Goal: Task Accomplishment & Management: Manage account settings

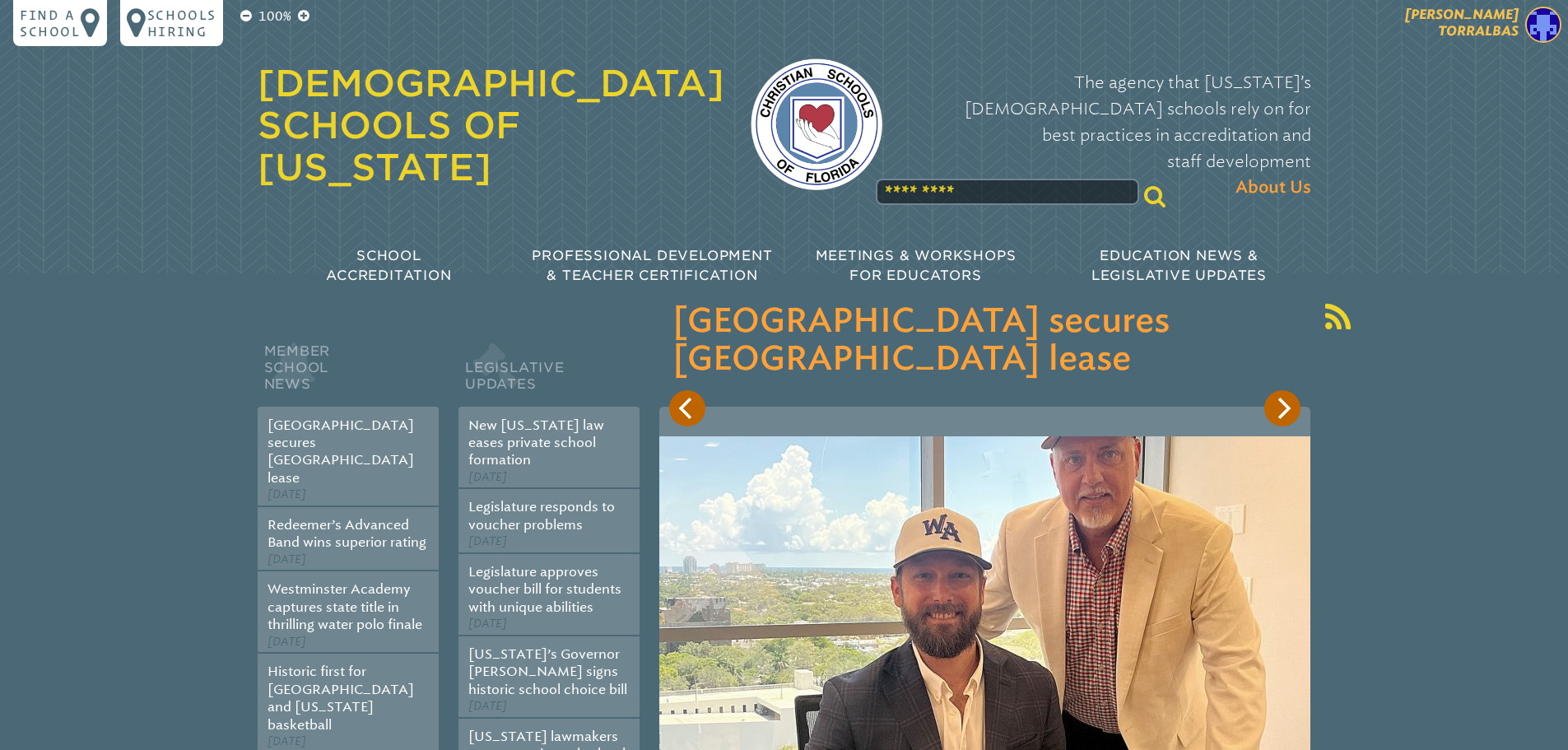
click at [1498, 20] on span "[PERSON_NAME]" at bounding box center [1462, 22] width 114 height 32
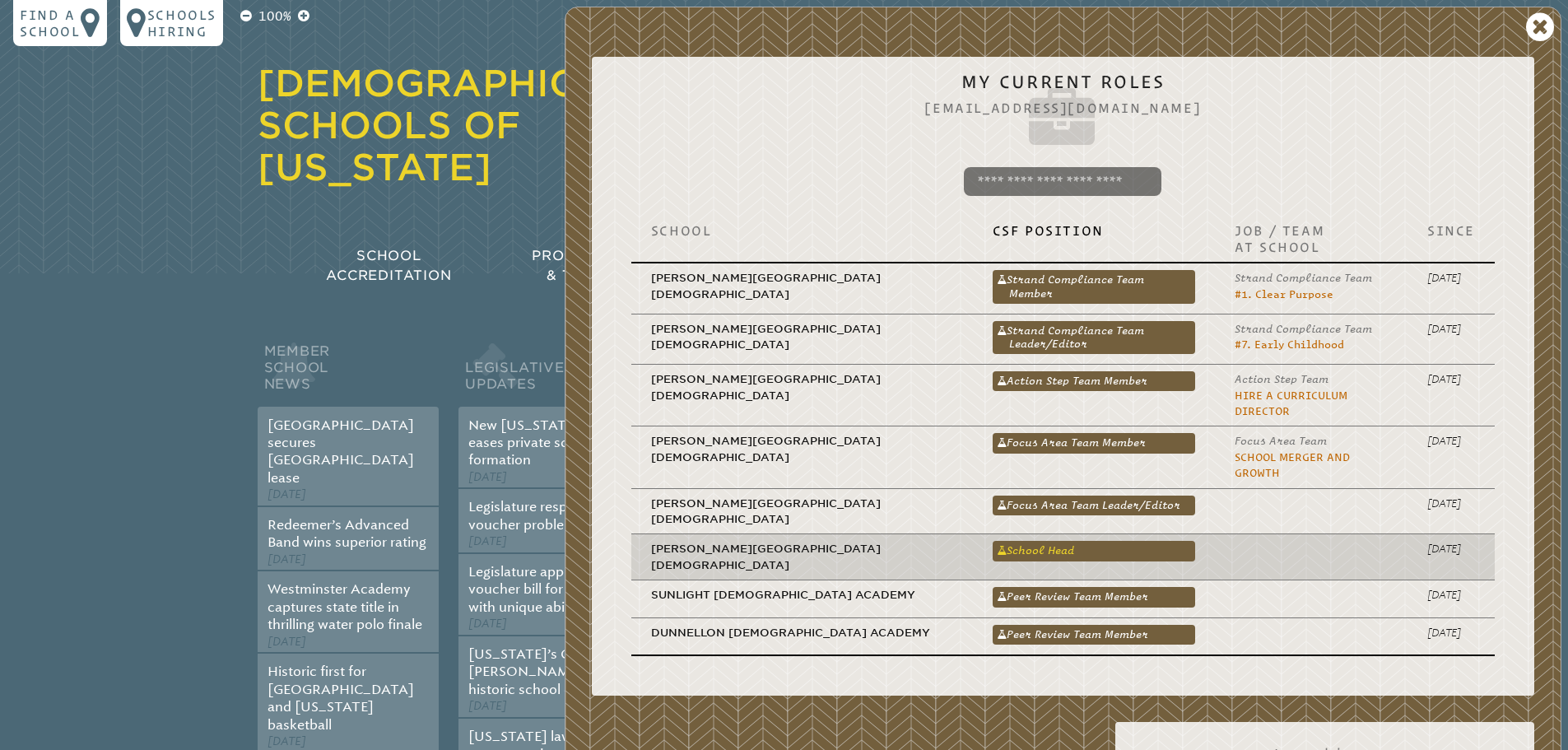
click at [992, 541] on link "School Head" at bounding box center [1094, 550] width 203 height 20
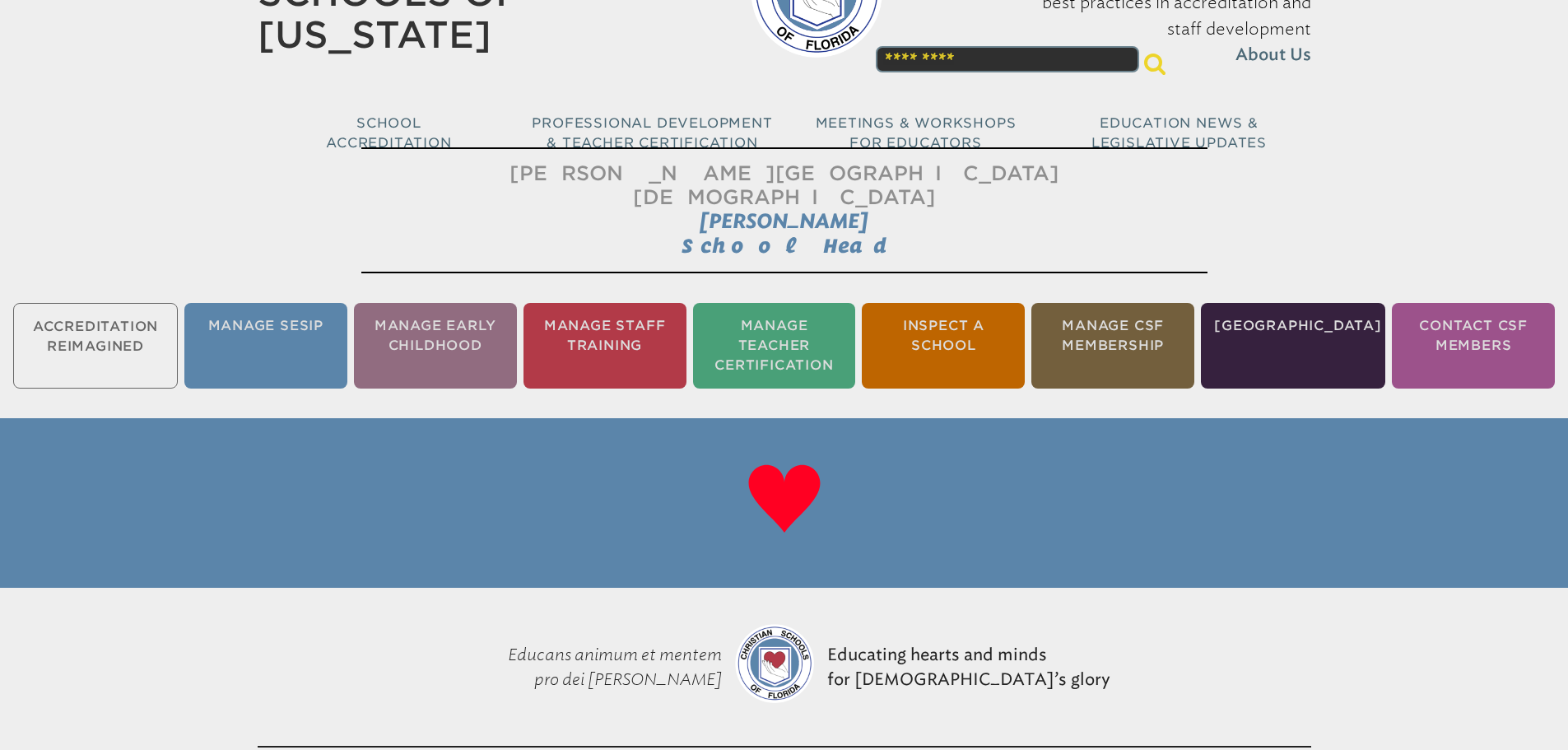
scroll to position [165, 0]
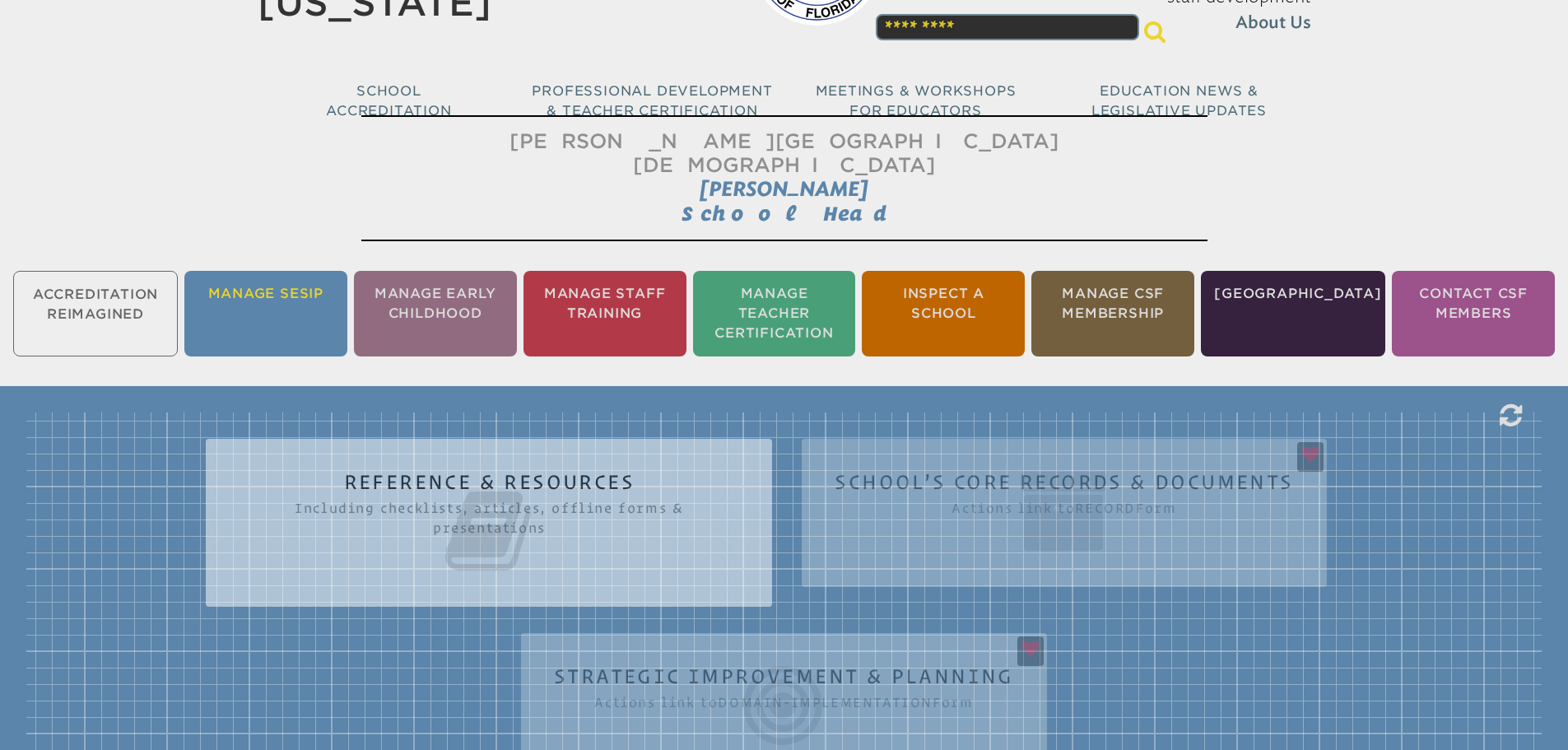
click at [222, 271] on li "Manage SESIP" at bounding box center [265, 313] width 163 height 85
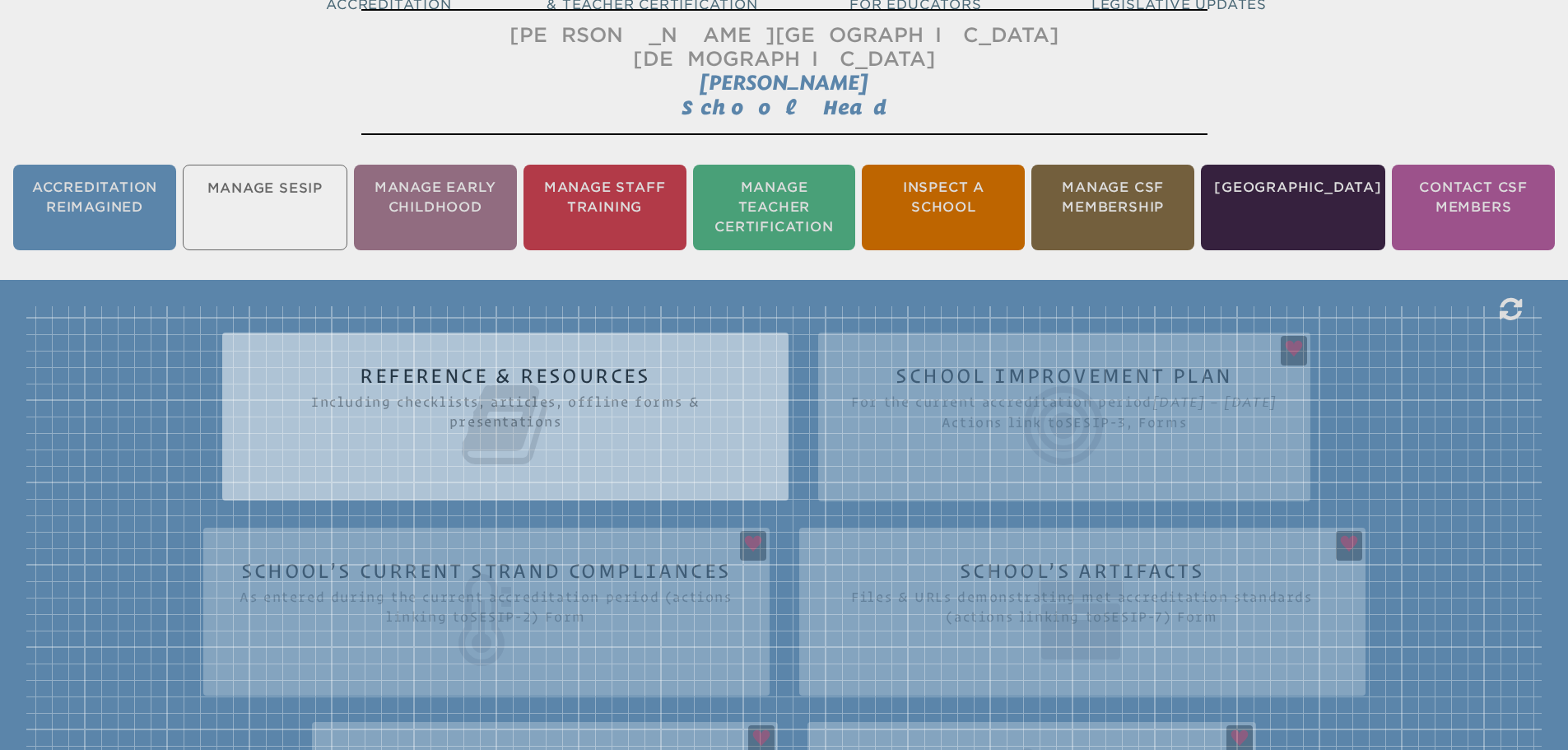
scroll to position [273, 0]
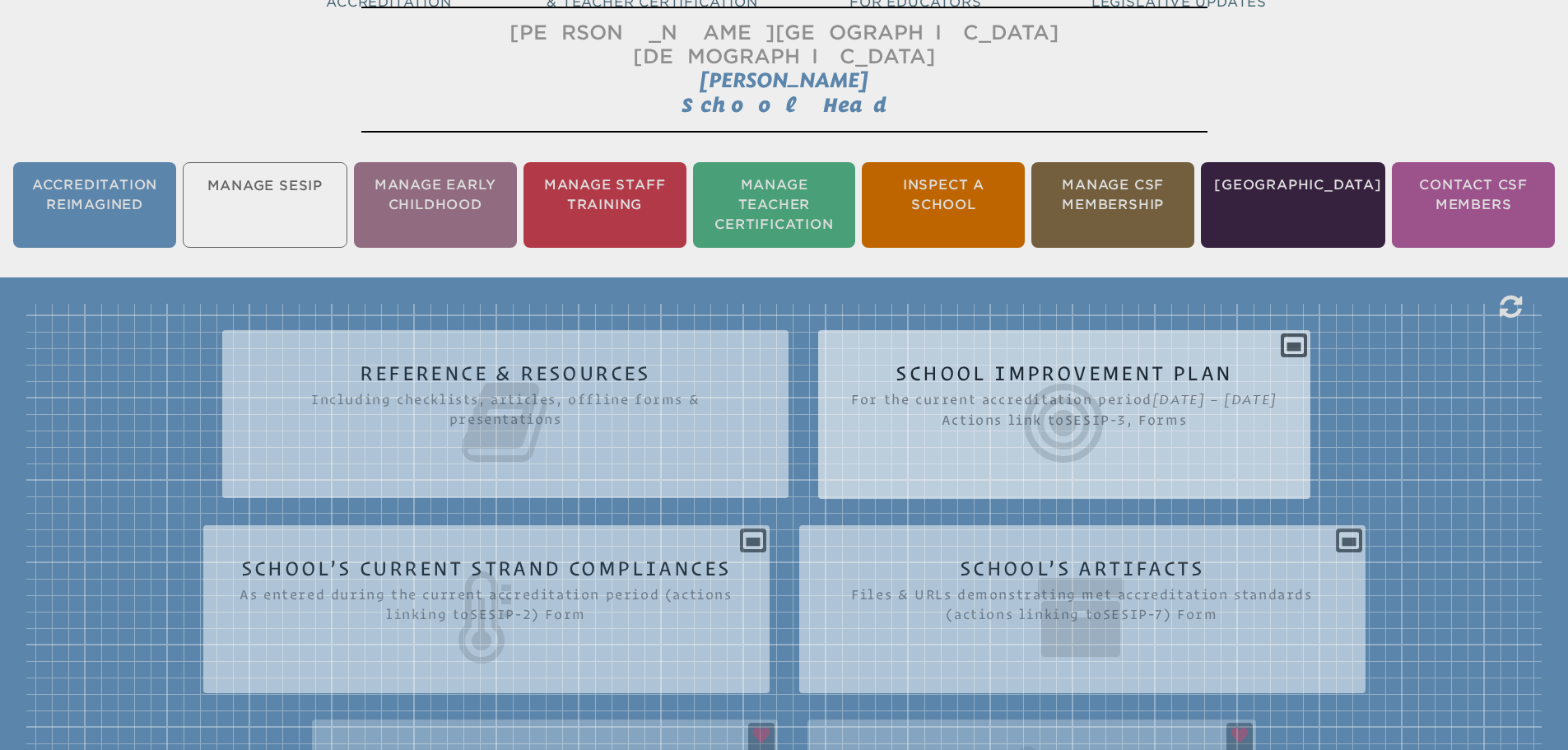
click at [934, 411] on icon at bounding box center [1064, 422] width 427 height 92
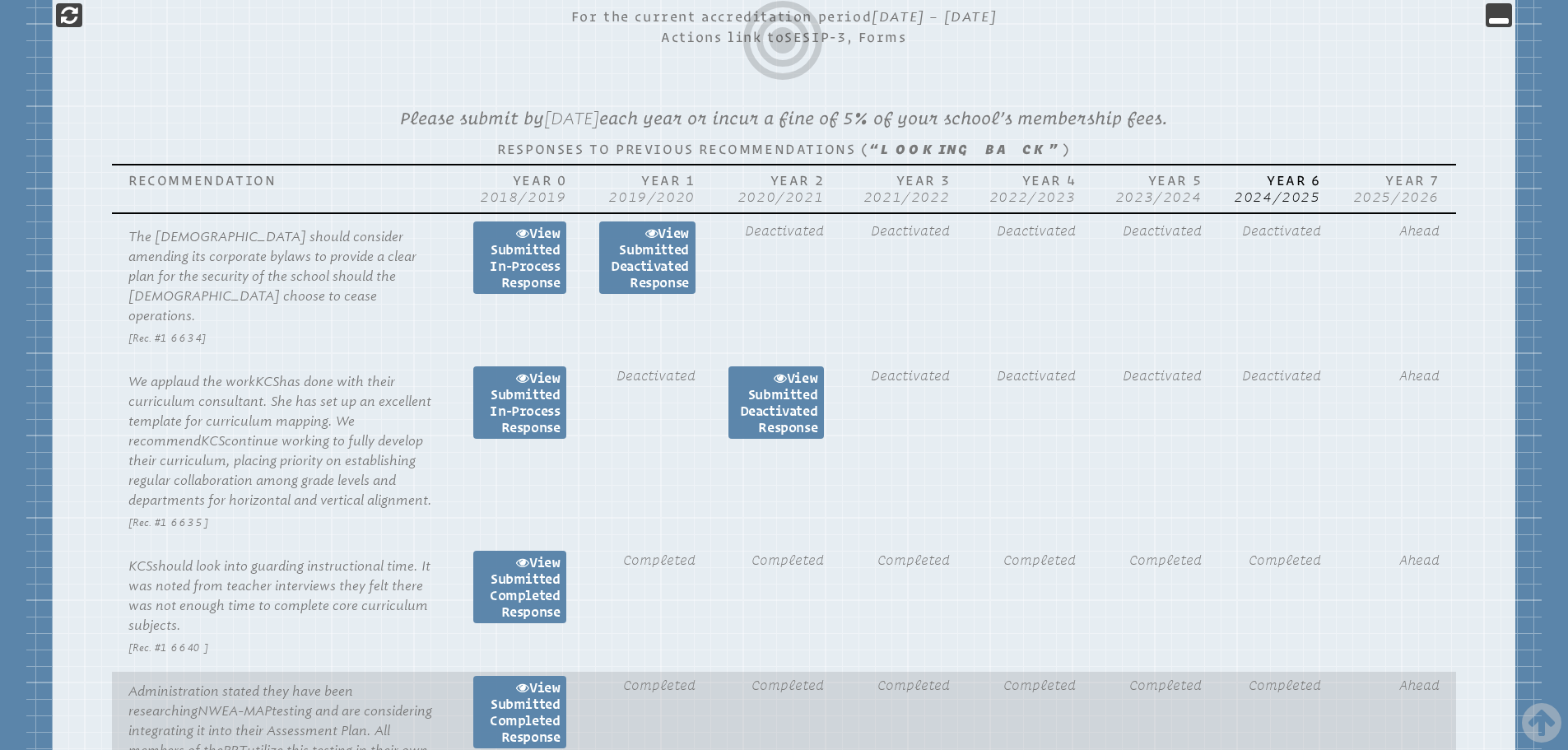
scroll to position [849, 0]
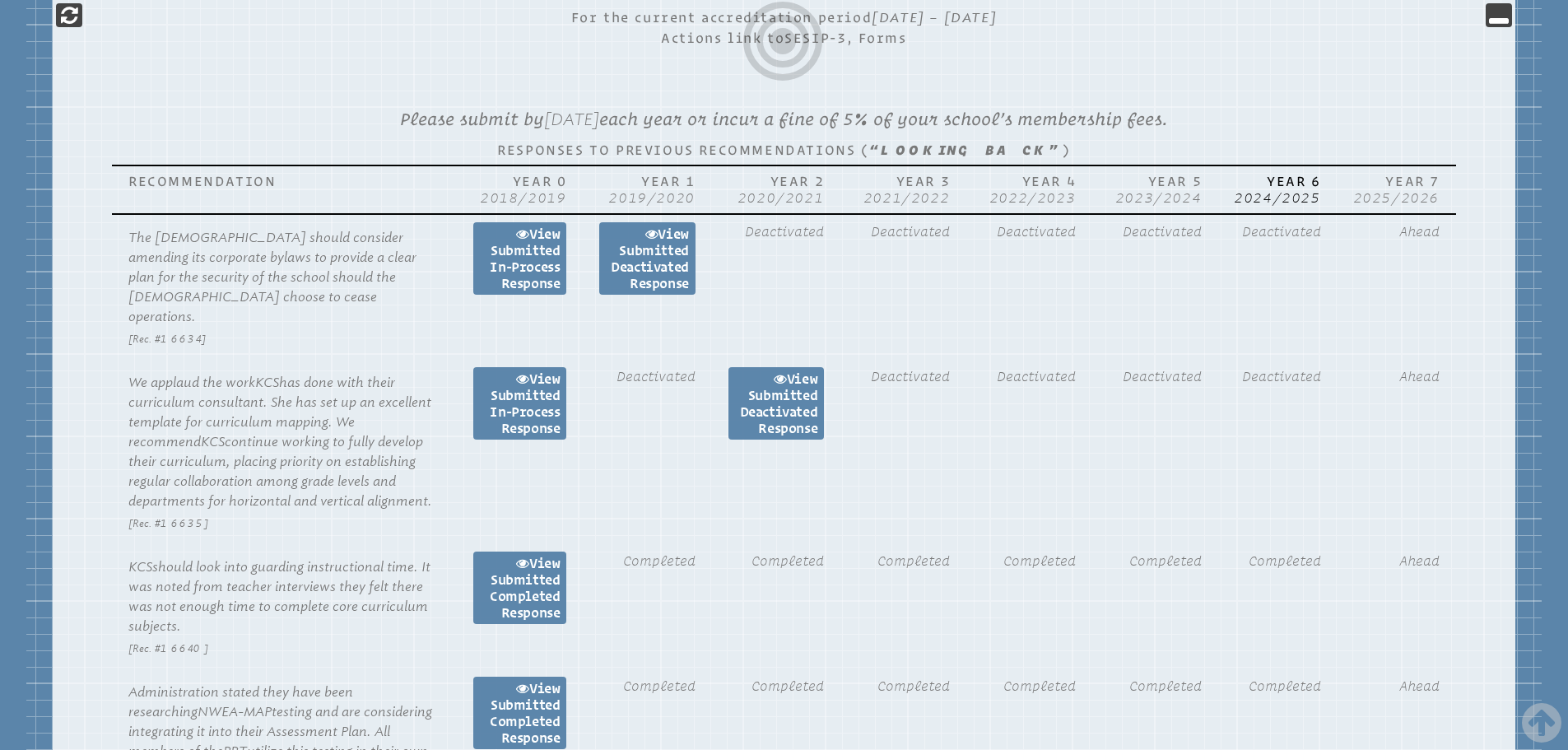
click at [1278, 191] on span "2024/2025" at bounding box center [1277, 198] width 85 height 16
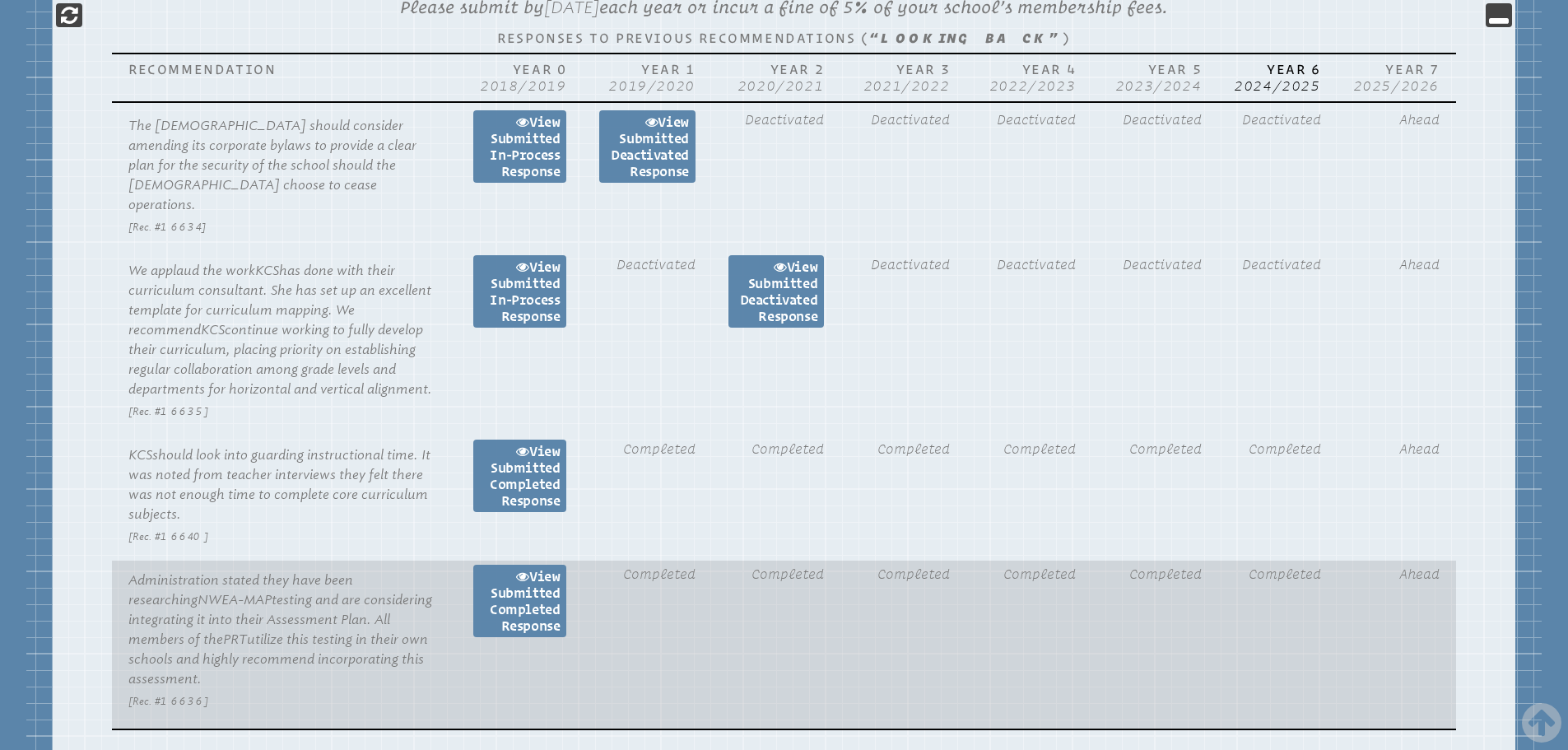
scroll to position [932, 0]
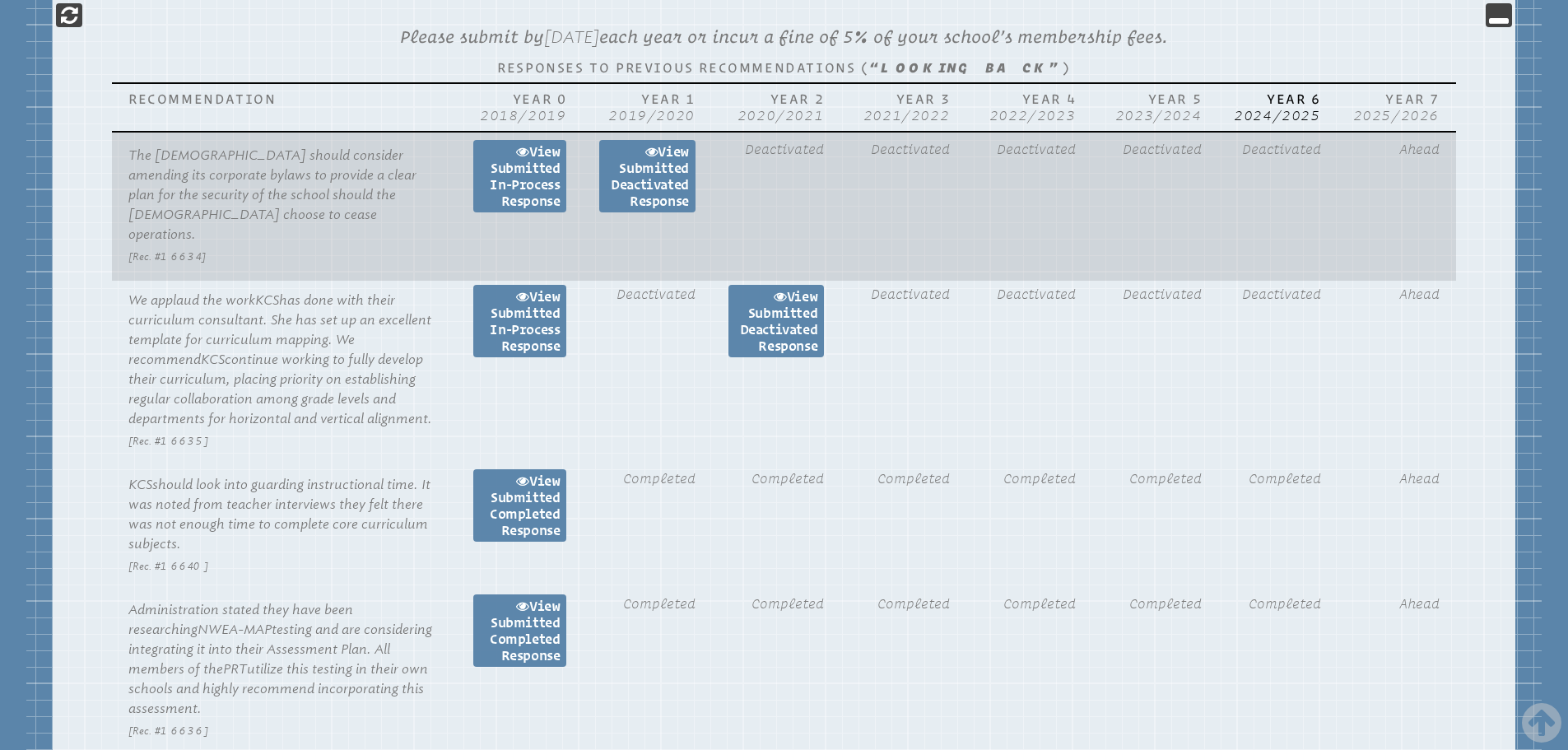
click at [1447, 132] on td "Ahead" at bounding box center [1396, 206] width 118 height 149
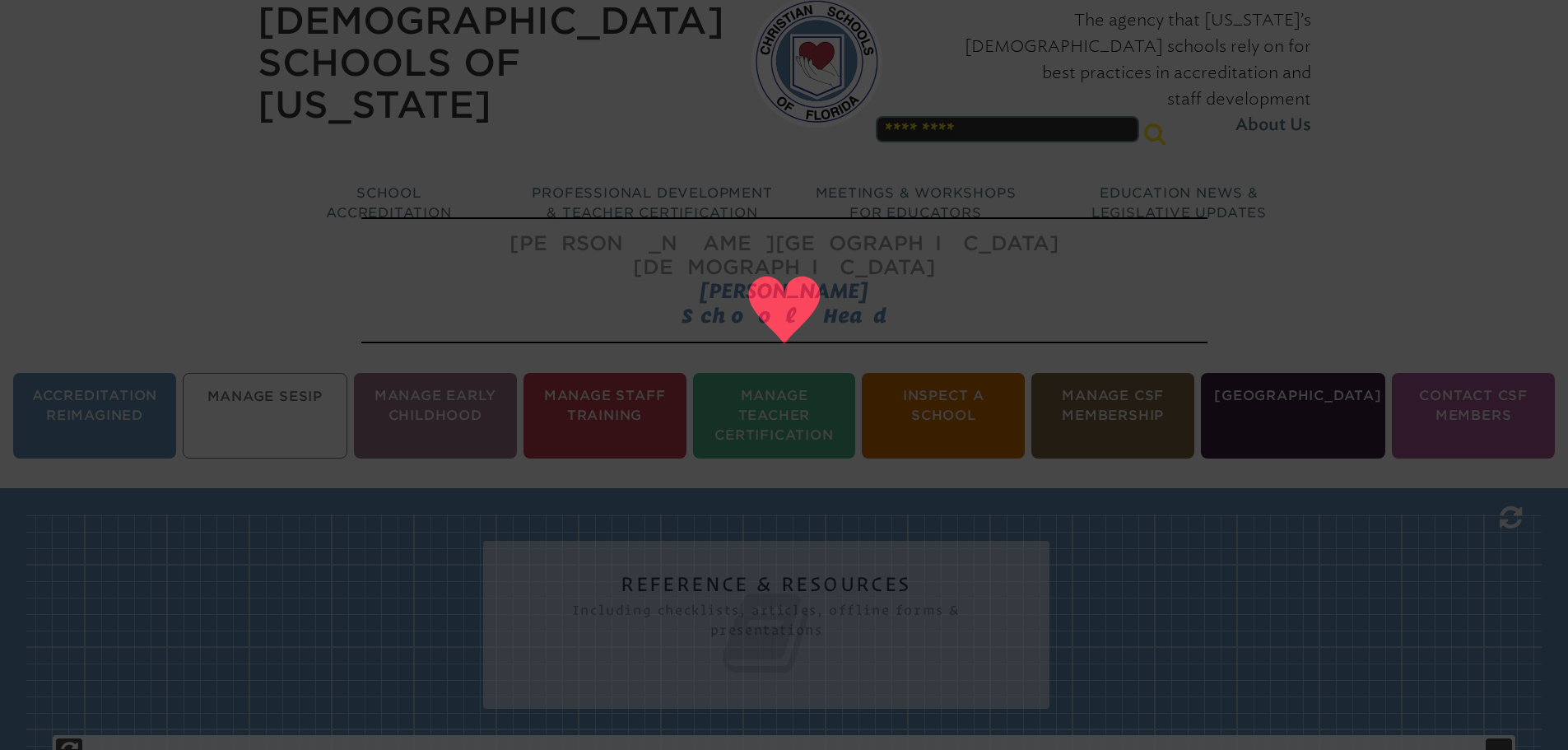
scroll to position [0, 0]
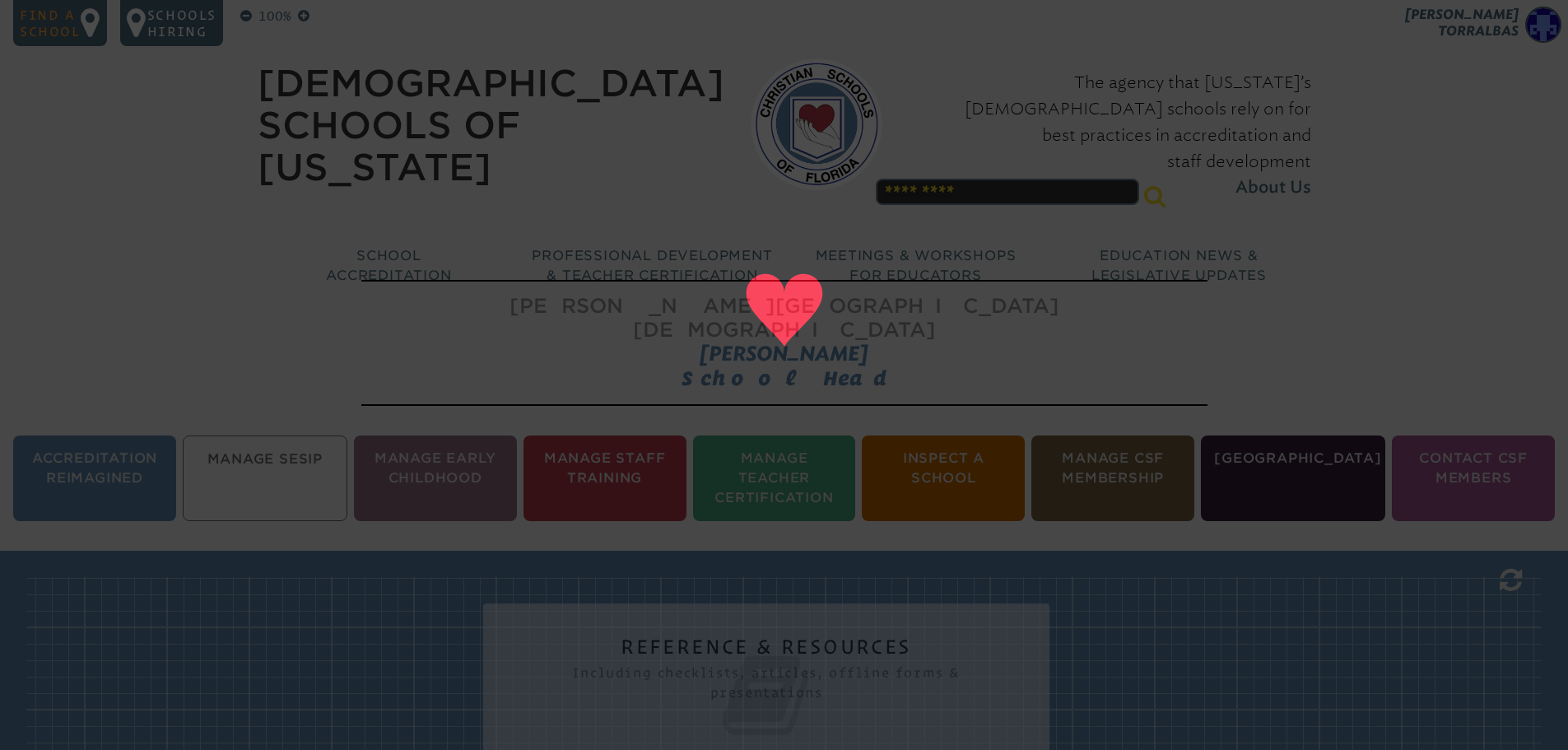
scroll to position [165, 0]
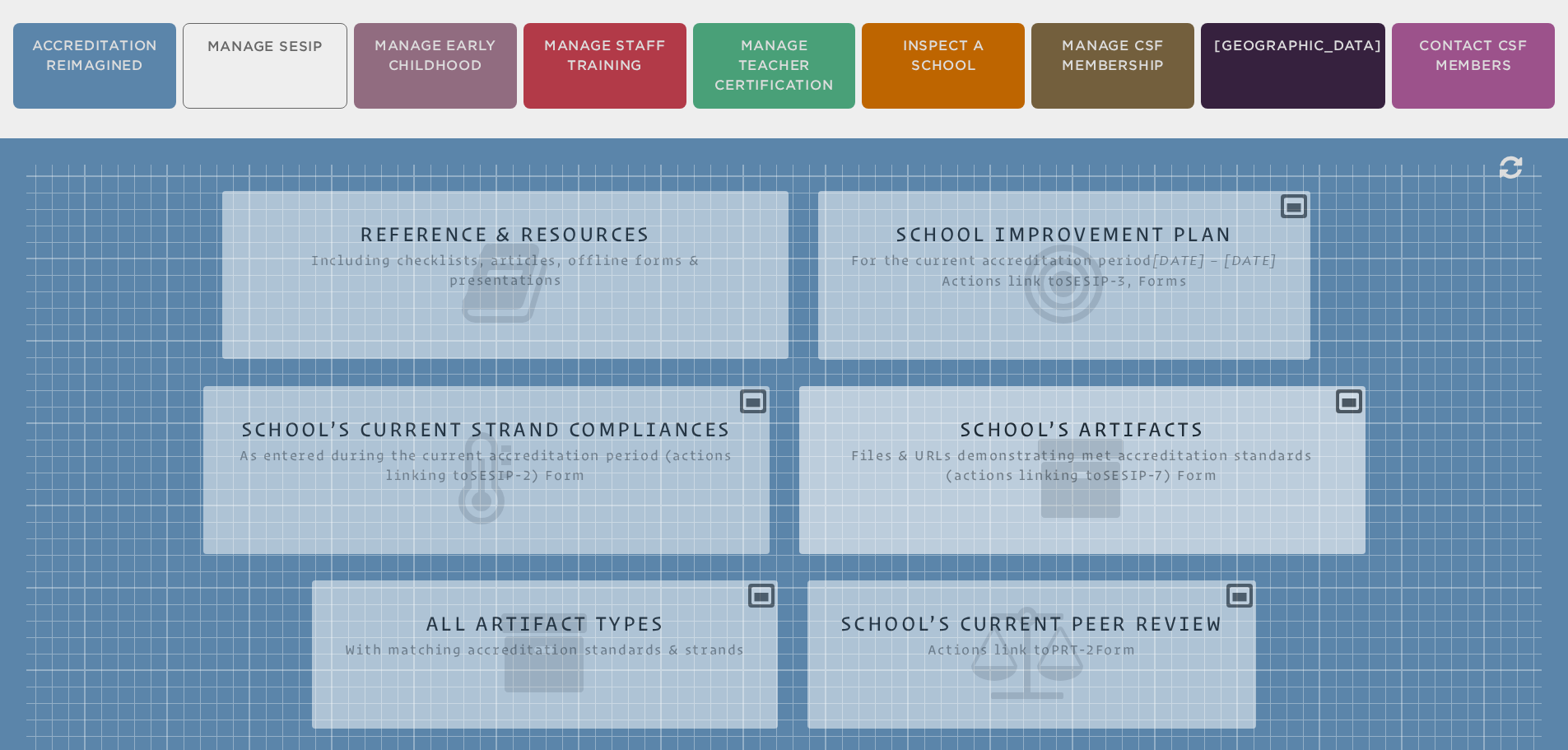
scroll to position [411, 0]
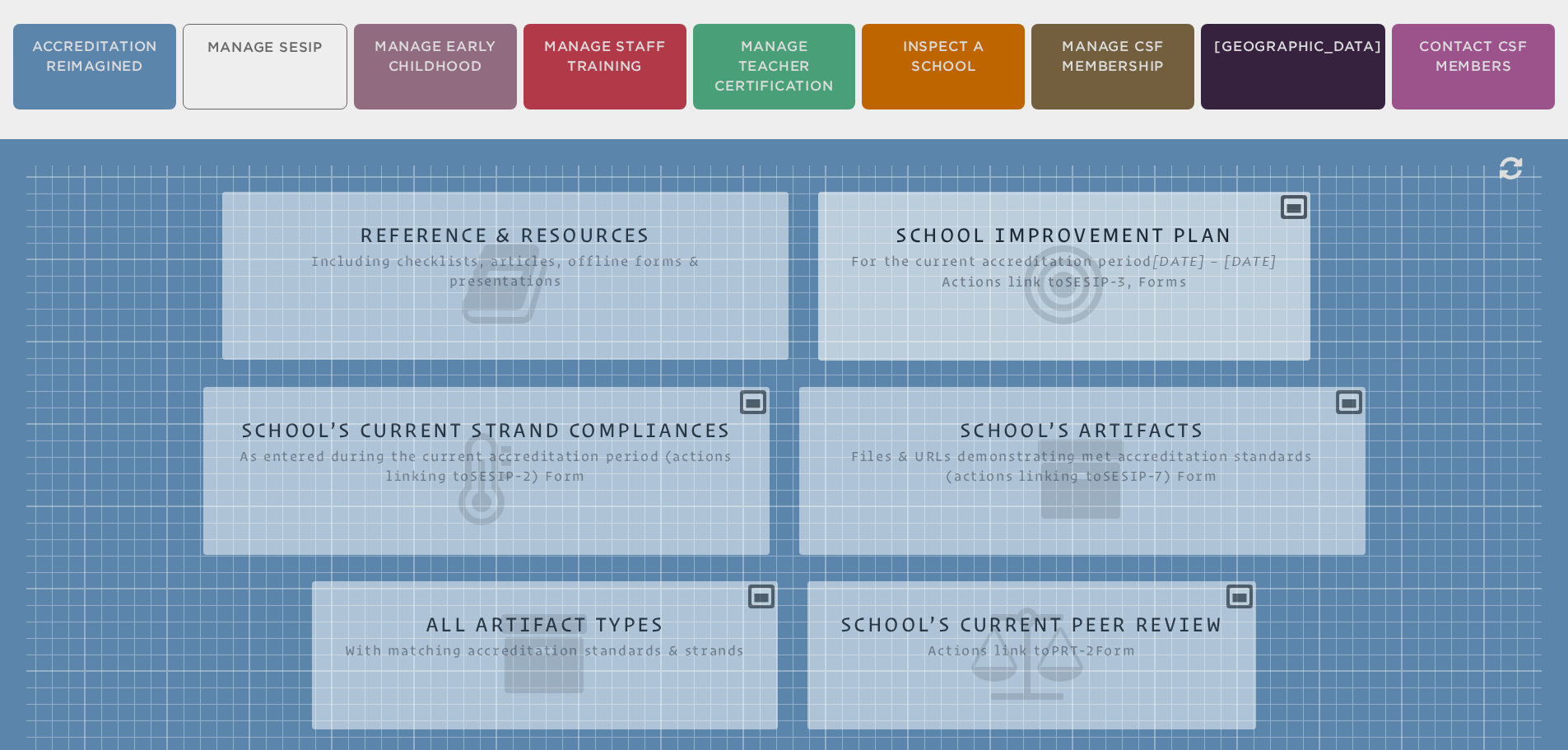
click at [996, 245] on span "For the current accreditation period [DATE] – [DATE] Actions link to sesip-3 , …" at bounding box center [1064, 268] width 427 height 47
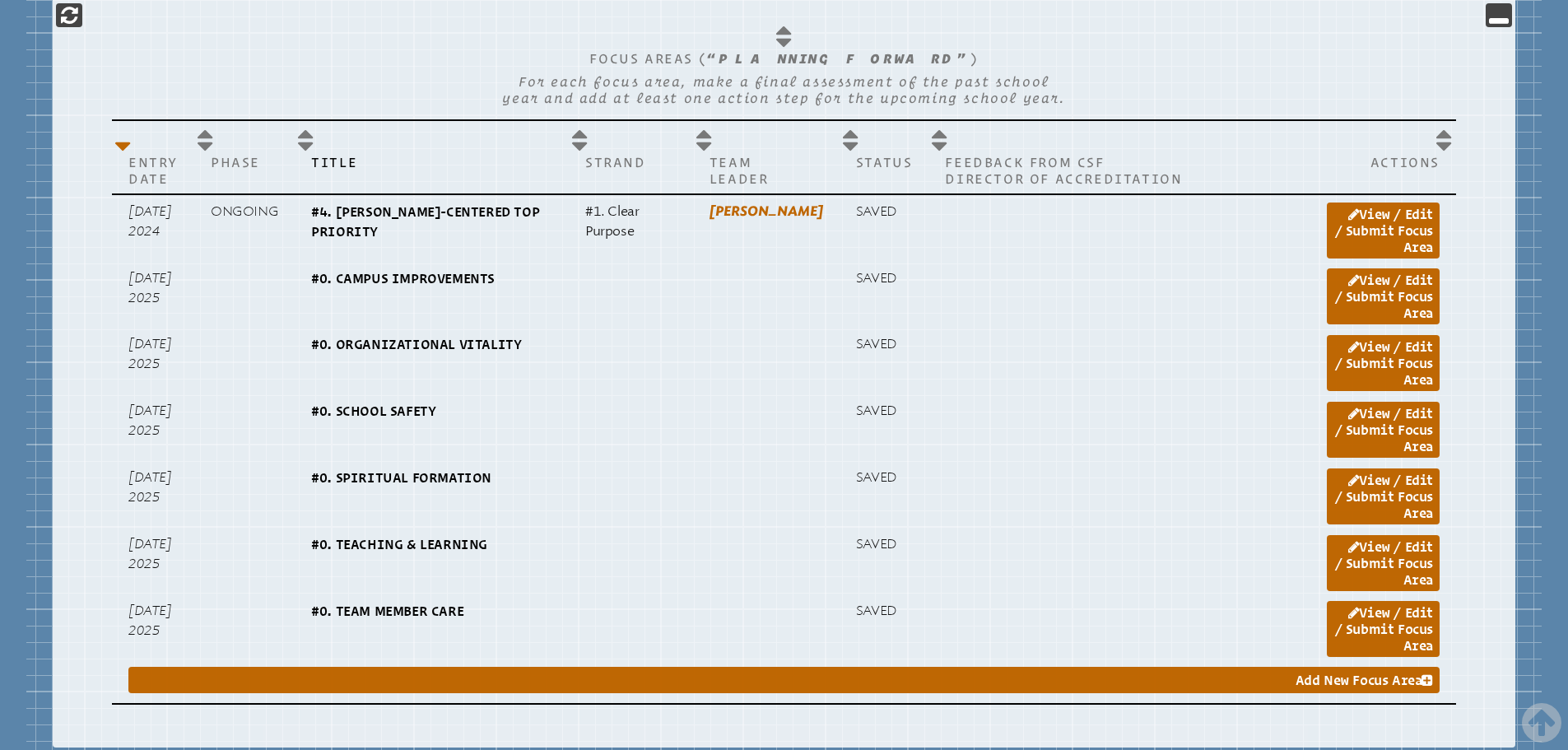
scroll to position [1646, 0]
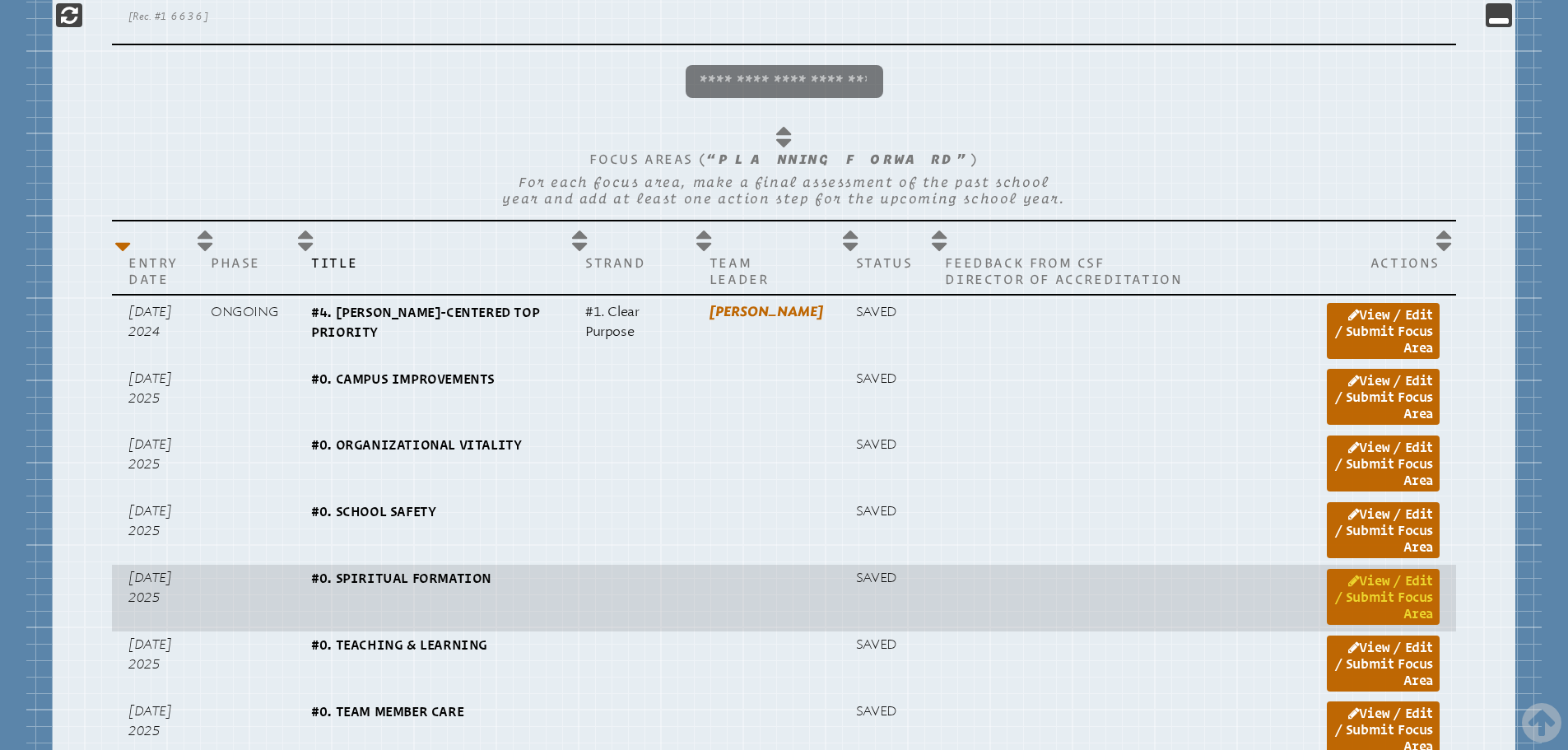
click at [1387, 569] on link "View / Edit / Submit Focus Area" at bounding box center [1383, 597] width 113 height 56
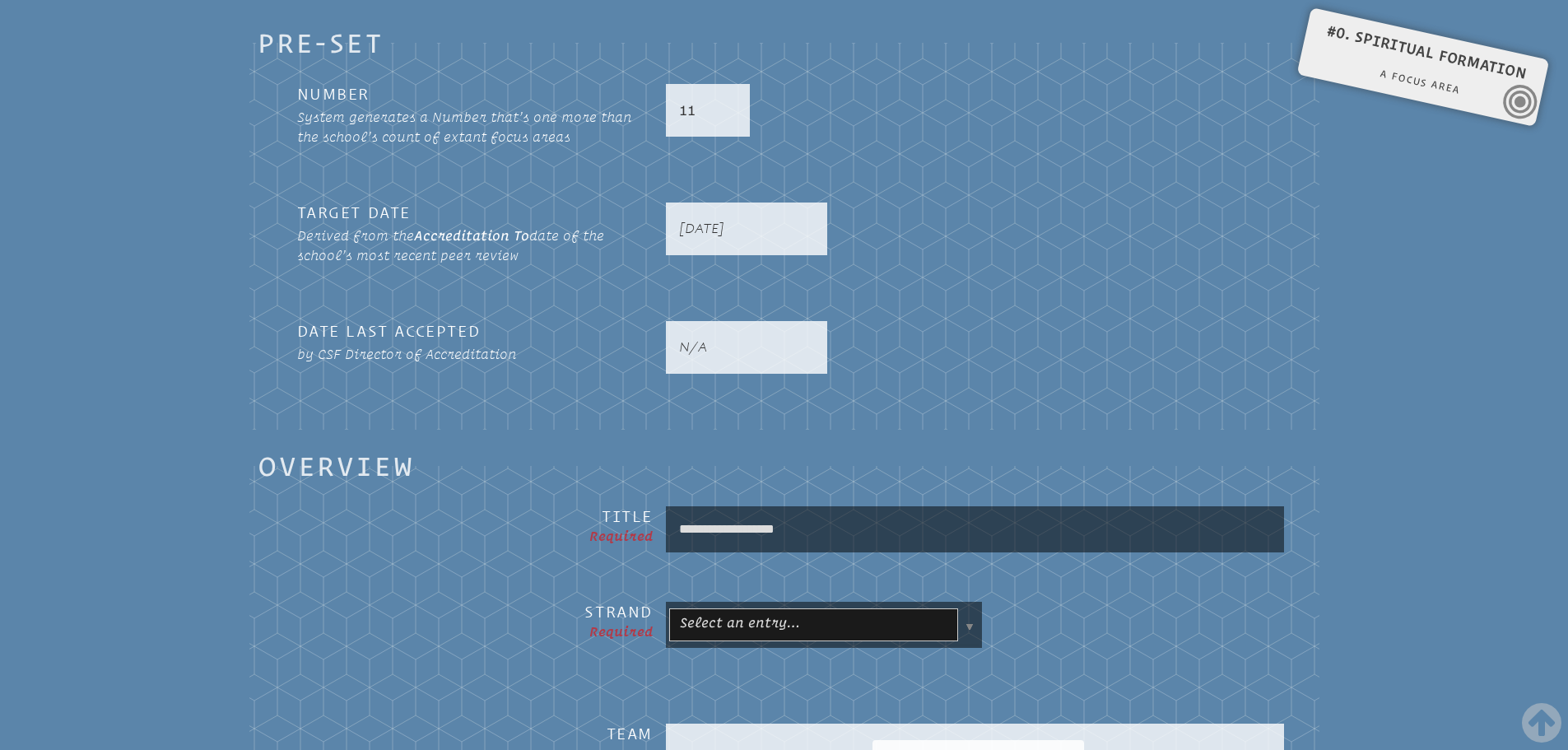
scroll to position [1014, 0]
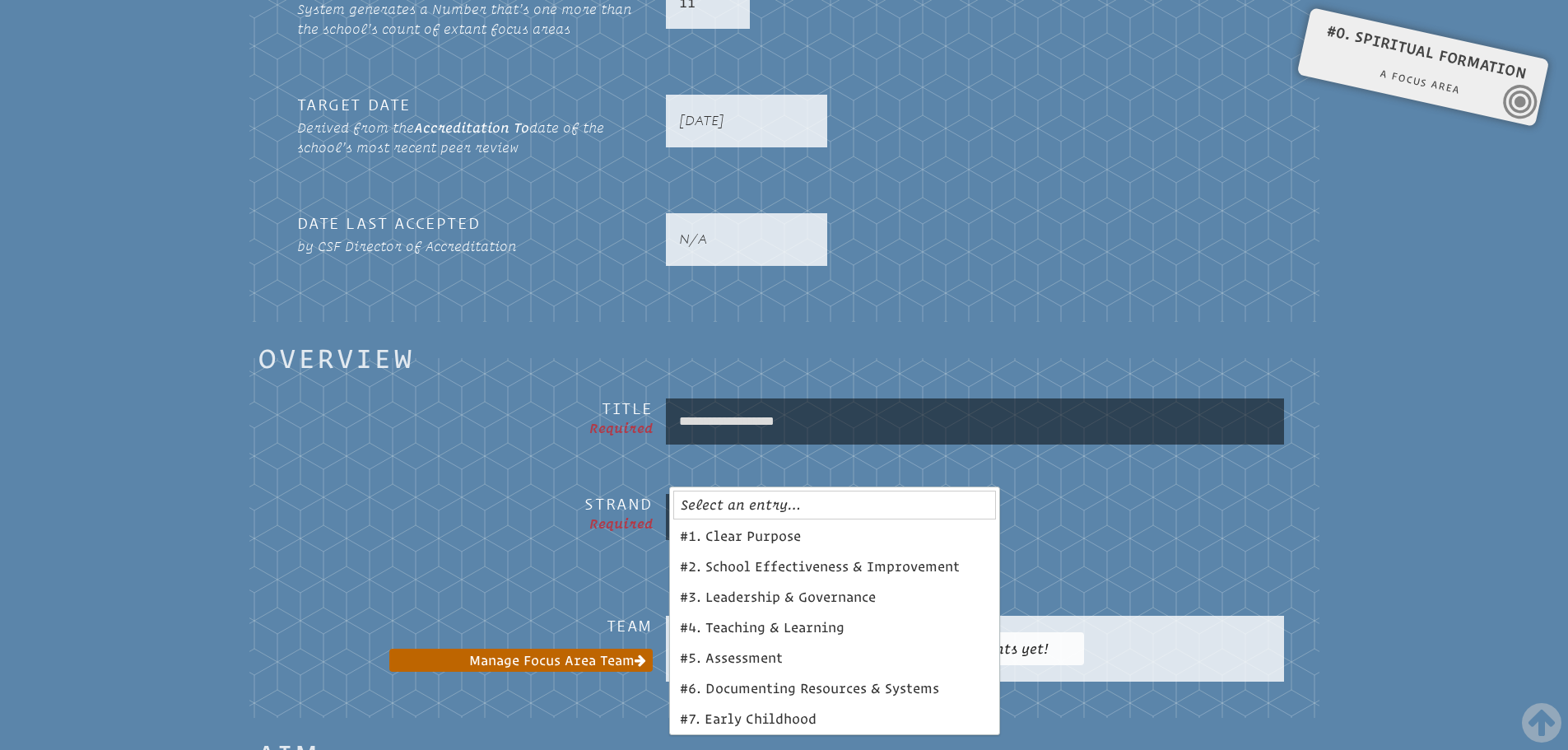
click at [1244, 428] on div "**********" at bounding box center [784, 433] width 1001 height 69
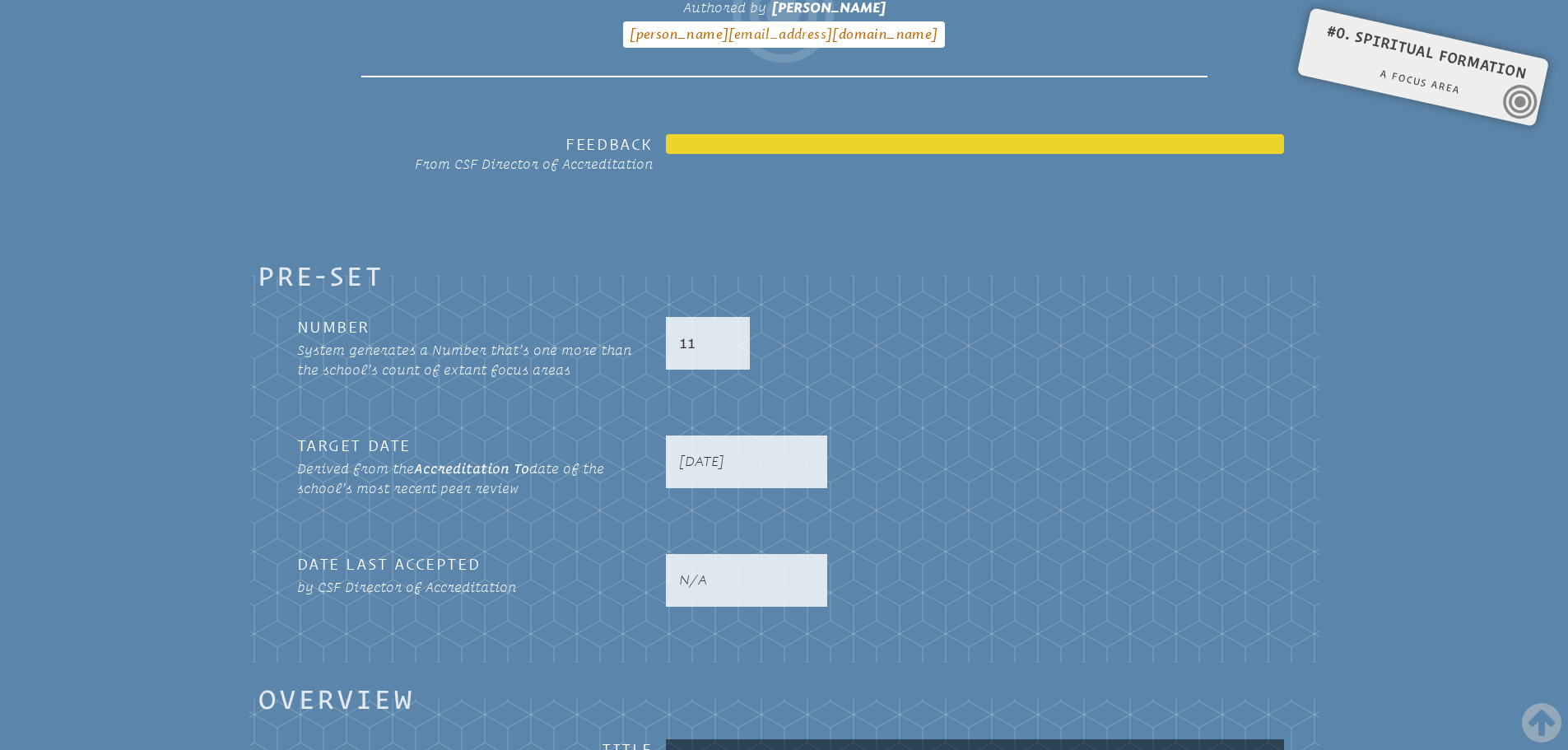
scroll to position [520, 0]
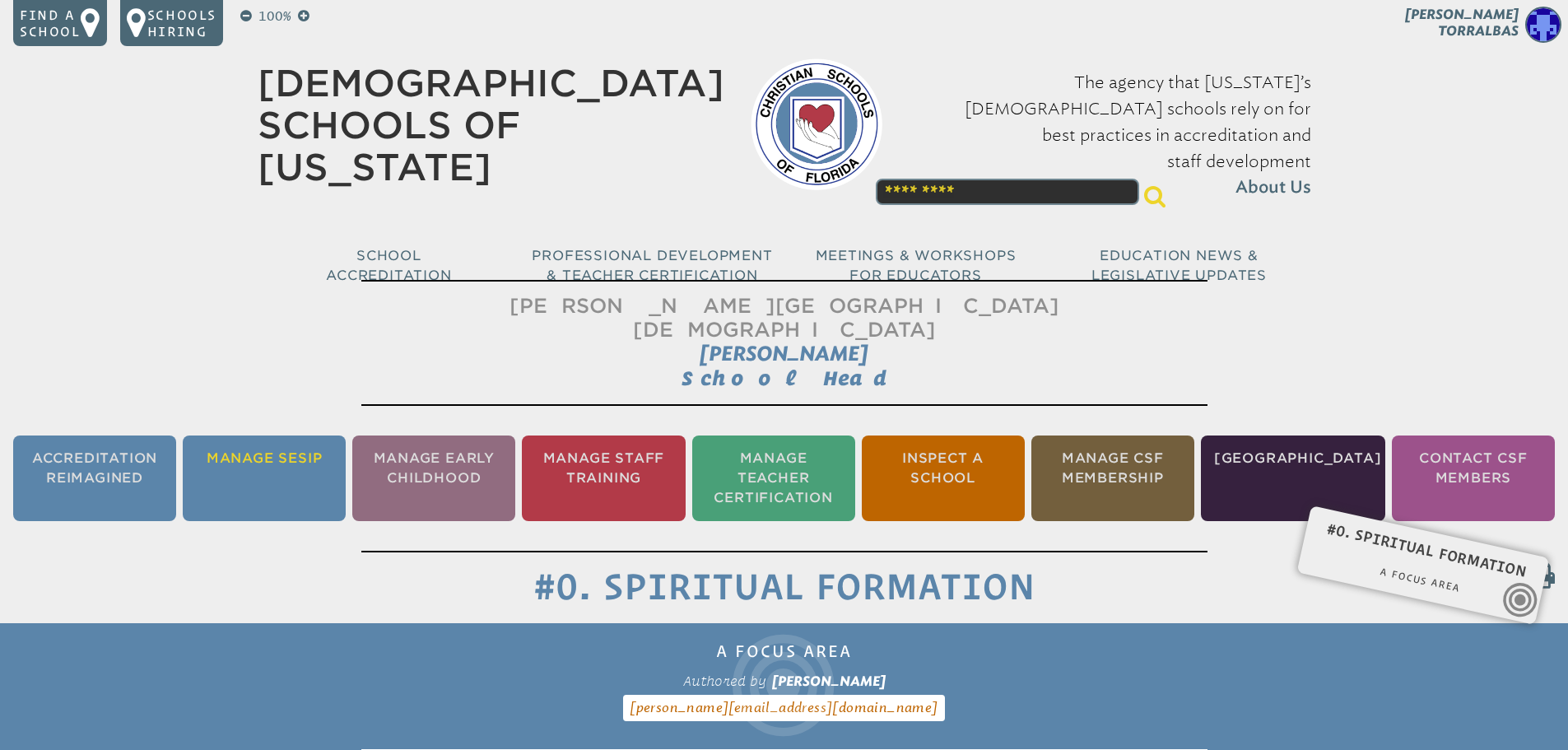
click at [282, 438] on li "Manage SESIP" at bounding box center [264, 478] width 163 height 85
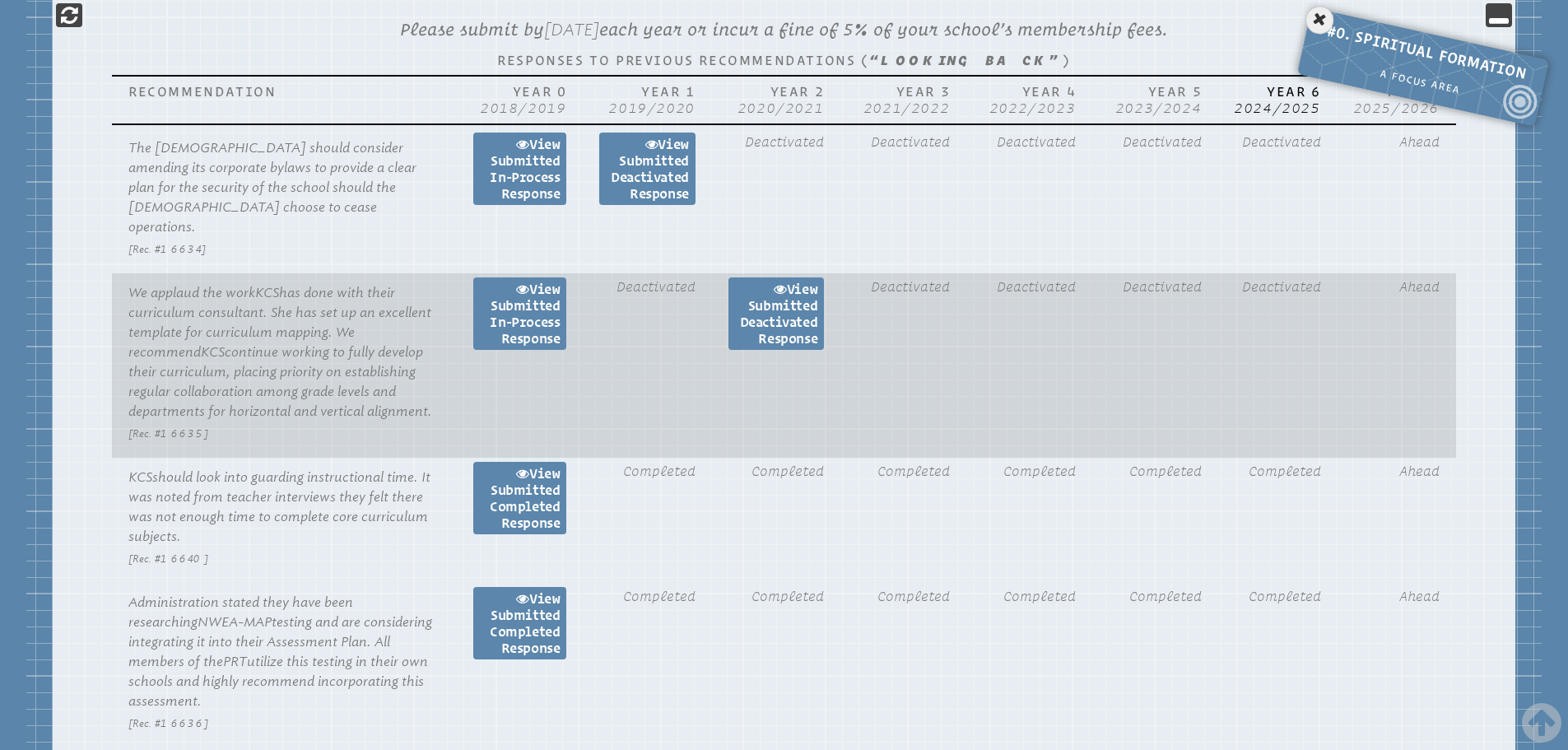
scroll to position [1097, 0]
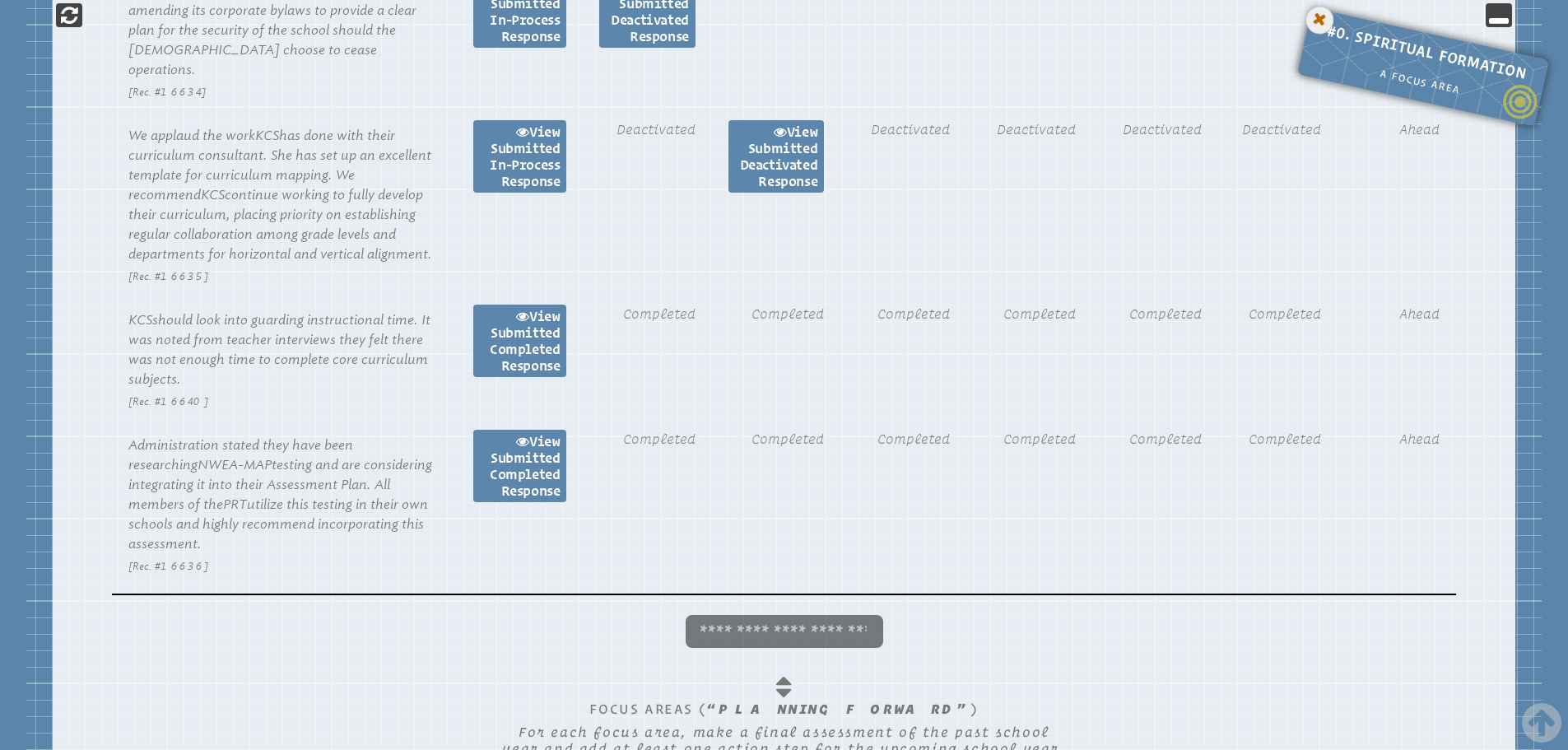
click at [1315, 15] on icon at bounding box center [1319, 20] width 34 height 34
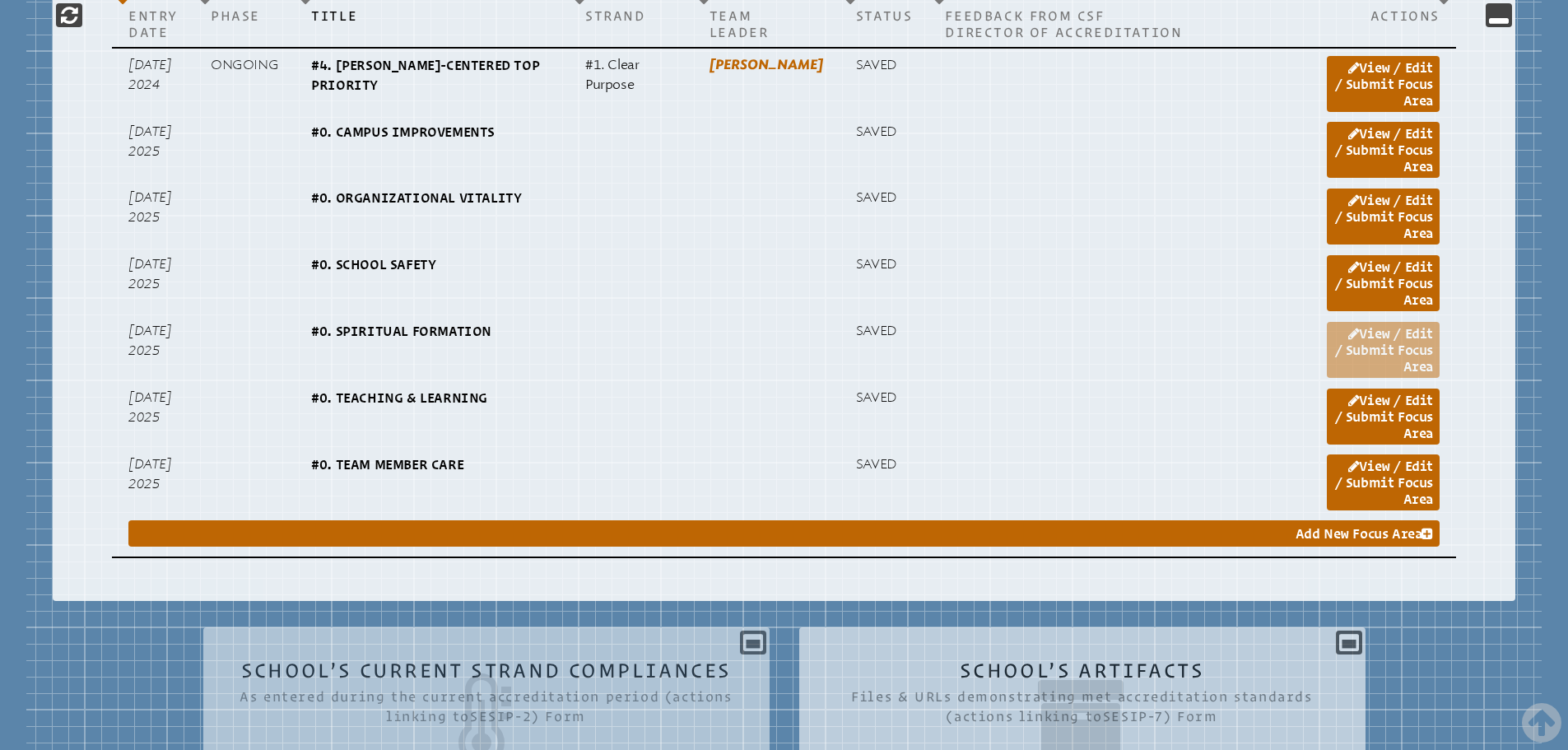
scroll to position [1564, 0]
